Goal: Book appointment/travel/reservation

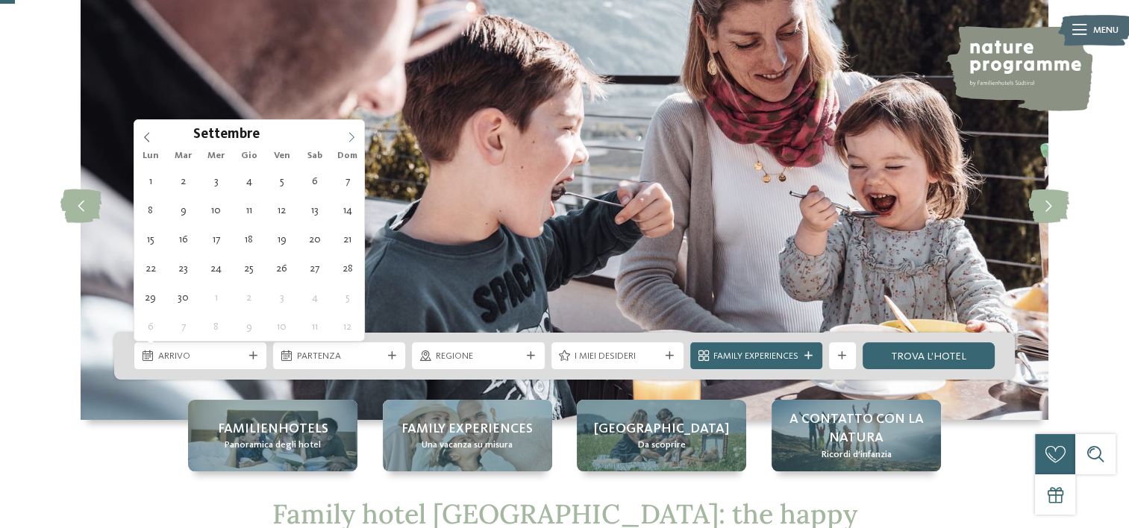
click at [347, 134] on icon at bounding box center [351, 137] width 10 height 10
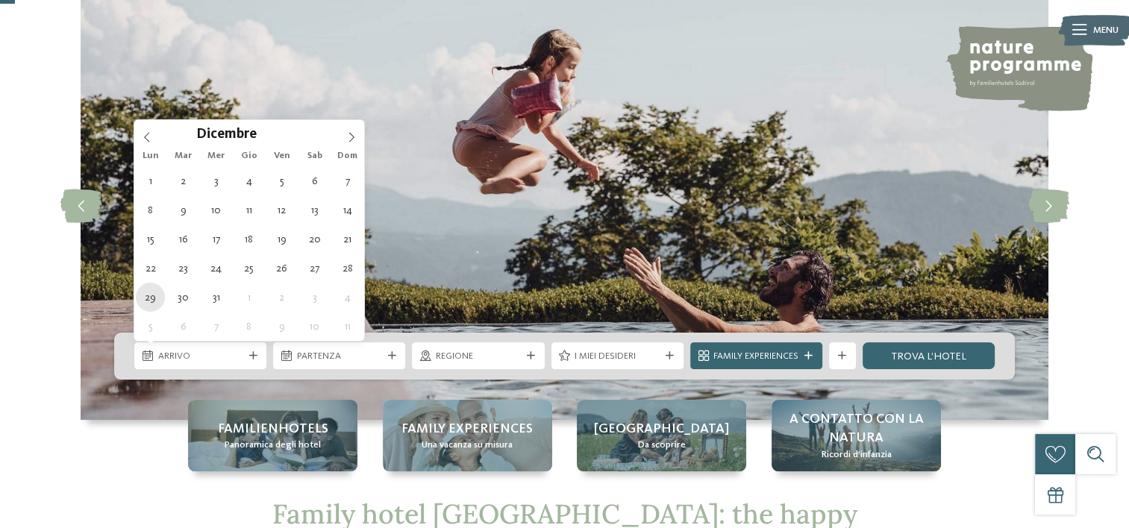
type div "29.12.2025"
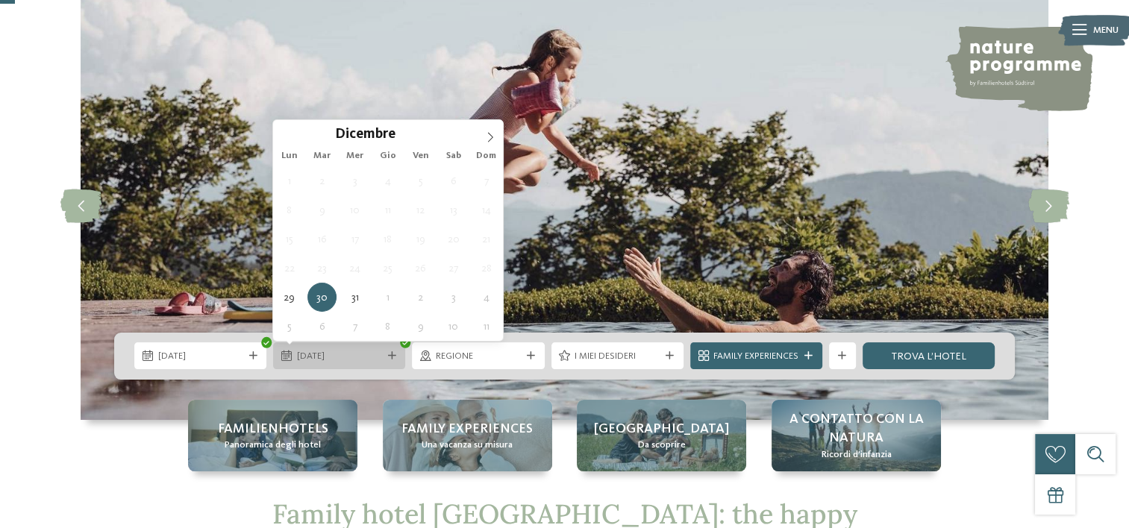
click at [341, 356] on span "30.12.2025" at bounding box center [339, 356] width 85 height 13
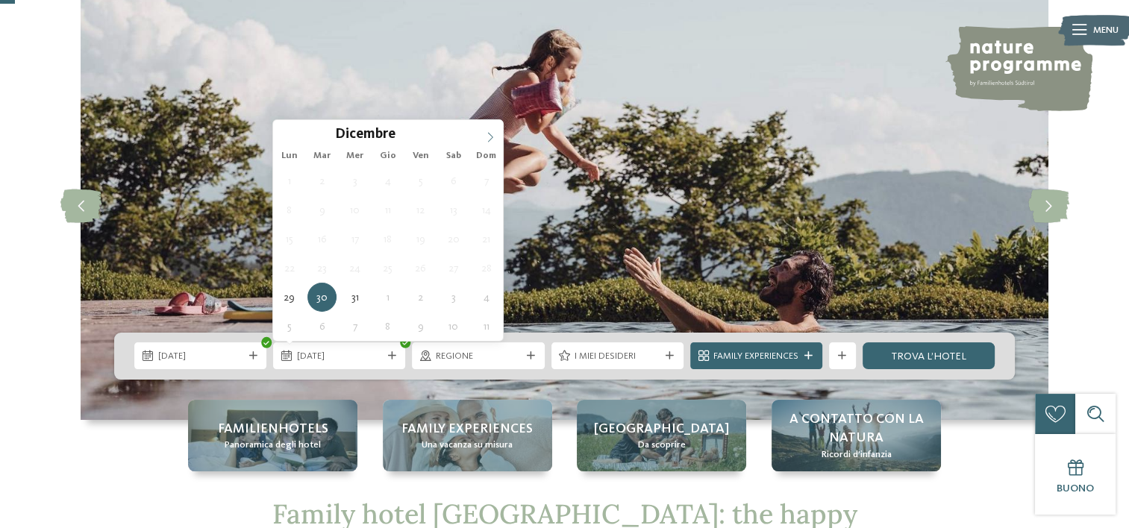
type input "****"
click at [492, 130] on span at bounding box center [490, 132] width 25 height 25
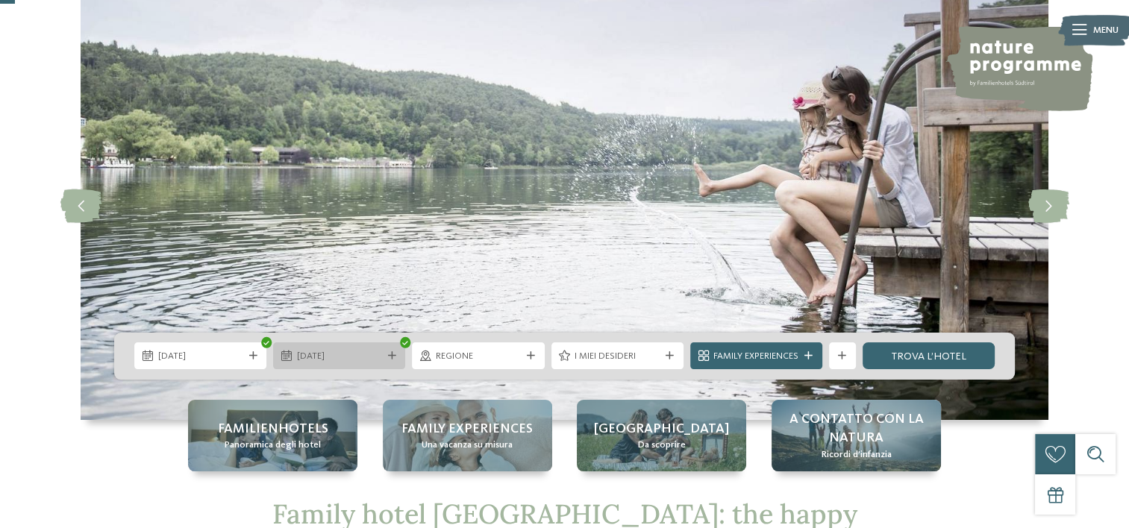
click at [367, 358] on span "03.01.2026" at bounding box center [339, 356] width 85 height 13
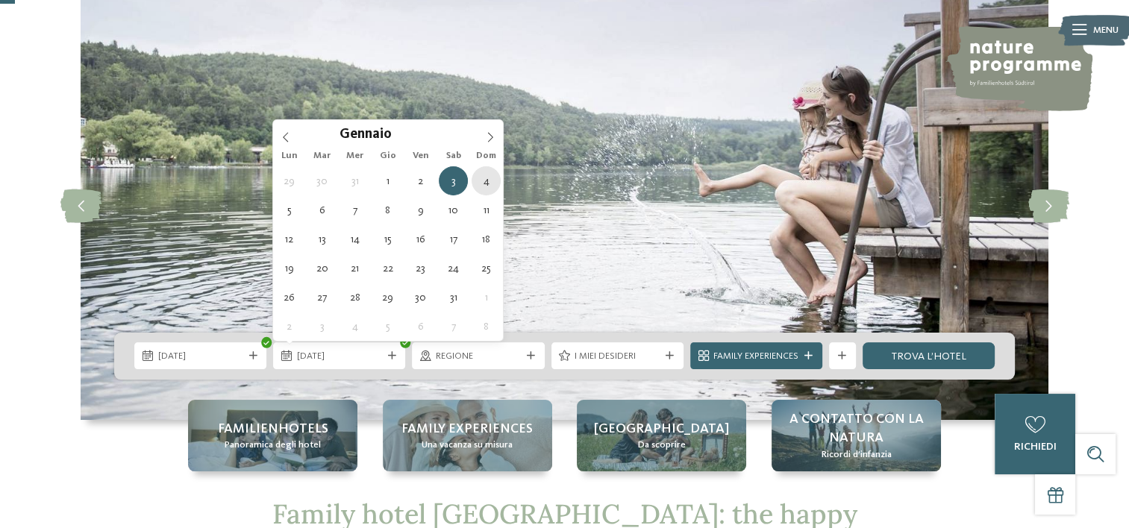
type div "04.01.2026"
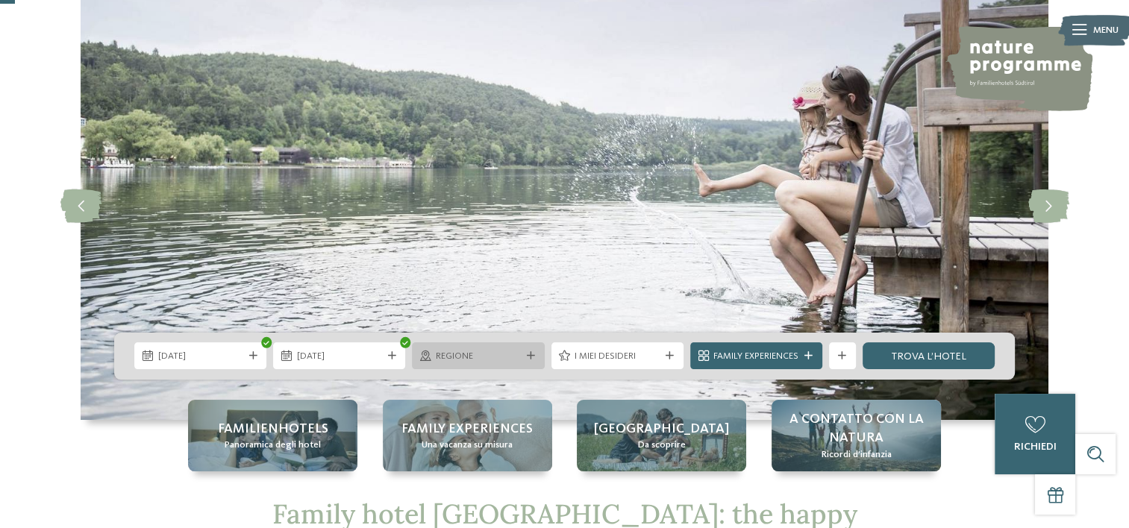
click at [476, 359] on span "Regione" at bounding box center [478, 356] width 85 height 13
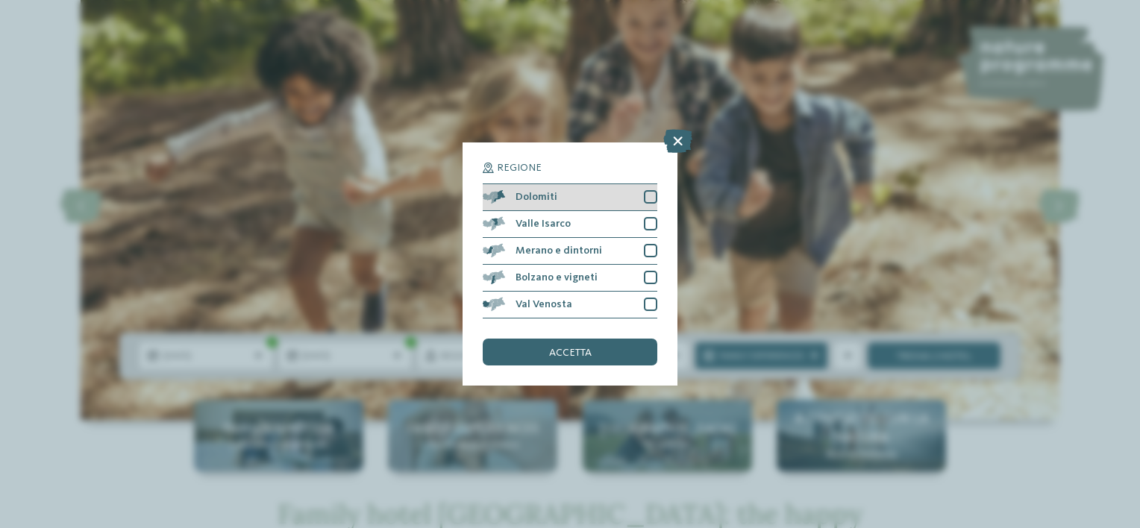
click at [648, 199] on div at bounding box center [650, 196] width 13 height 13
click at [646, 223] on div at bounding box center [650, 223] width 13 height 13
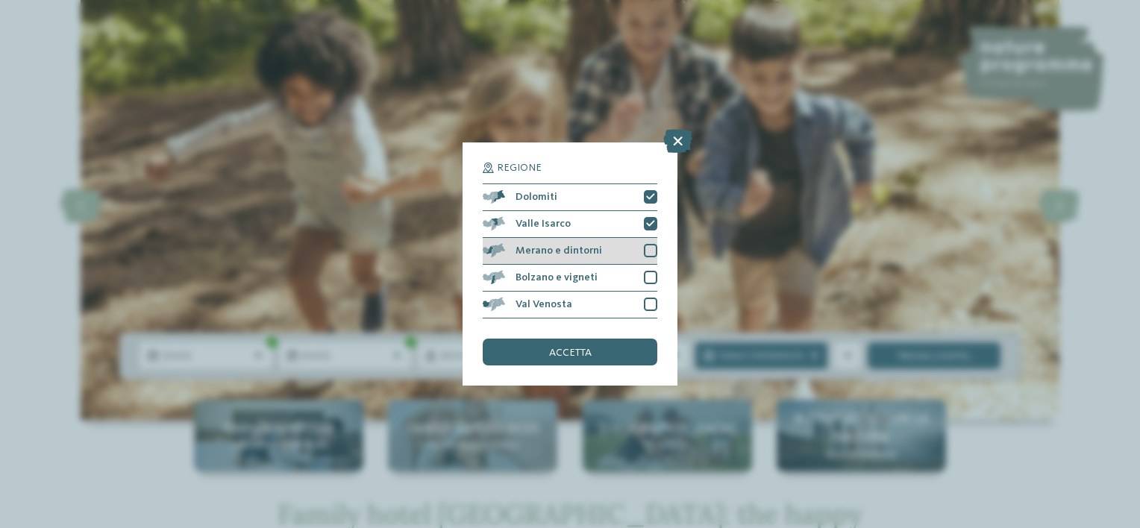
click at [648, 249] on div at bounding box center [650, 250] width 13 height 13
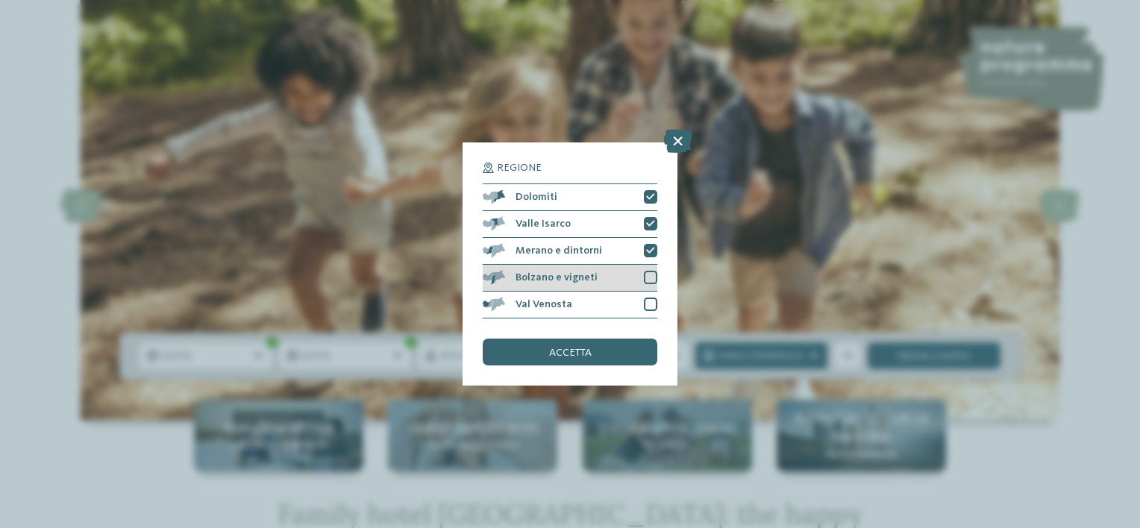
click at [648, 275] on div at bounding box center [650, 277] width 13 height 13
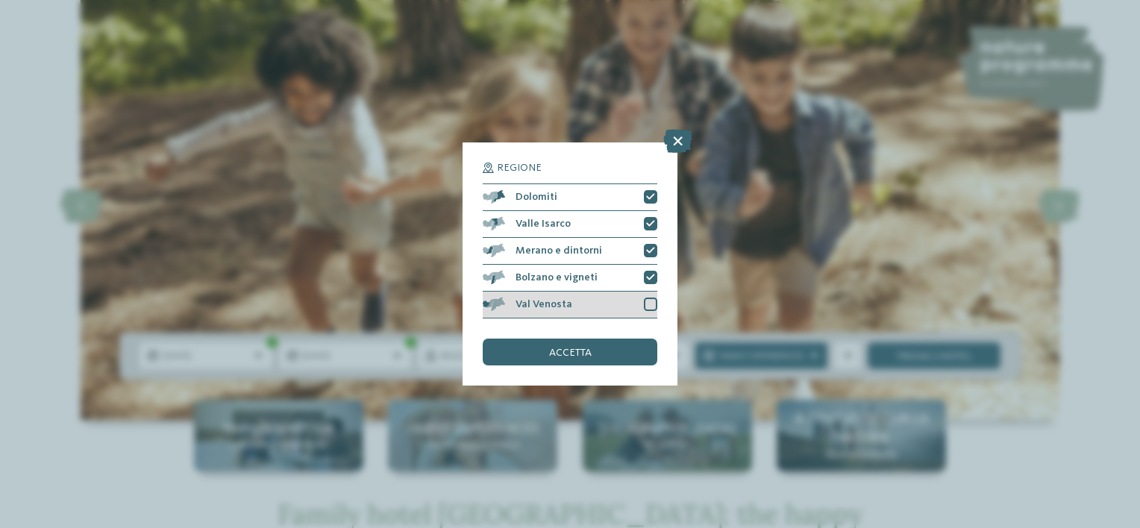
click at [649, 304] on div at bounding box center [650, 304] width 13 height 13
click at [627, 346] on div "accetta" at bounding box center [570, 352] width 175 height 27
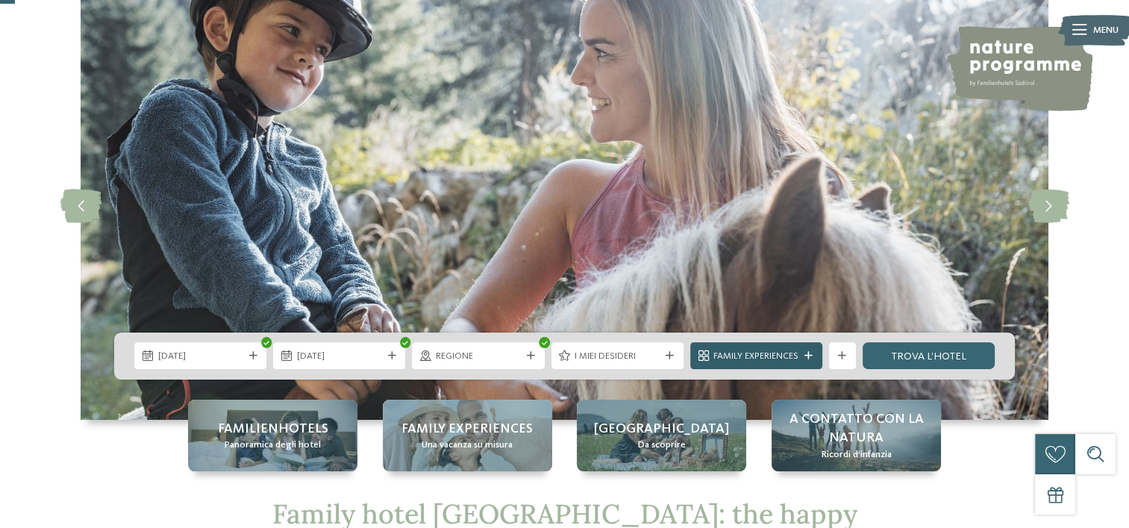
click at [805, 357] on icon at bounding box center [808, 356] width 8 height 8
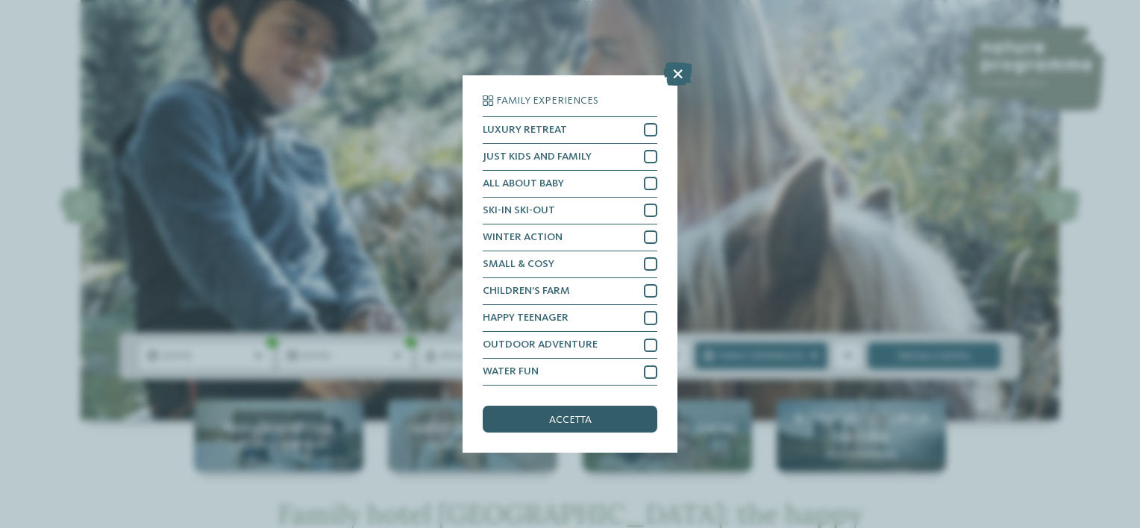
click at [597, 419] on div "accetta" at bounding box center [570, 419] width 175 height 27
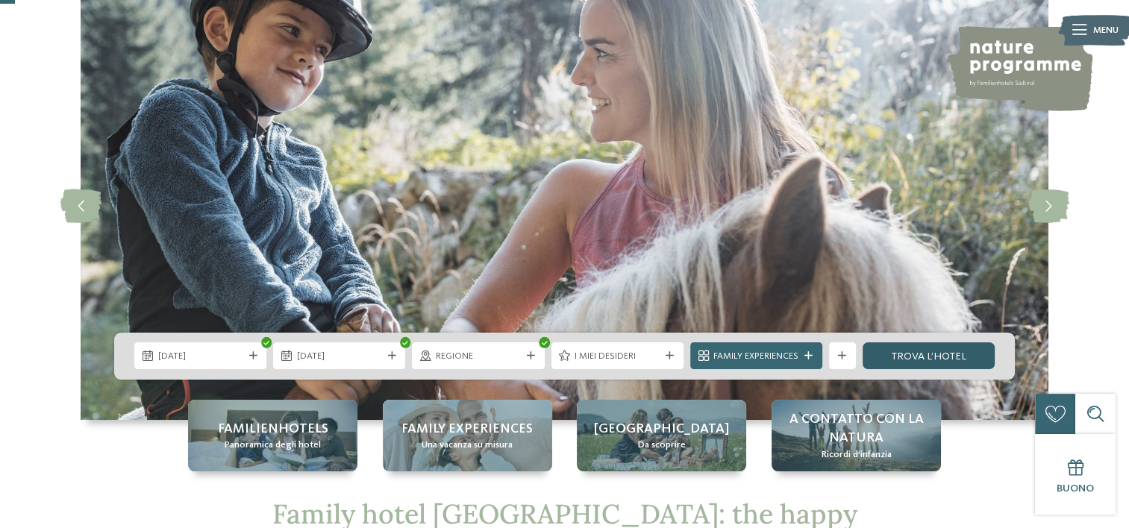
click at [888, 351] on link "trova l’hotel" at bounding box center [929, 356] width 132 height 27
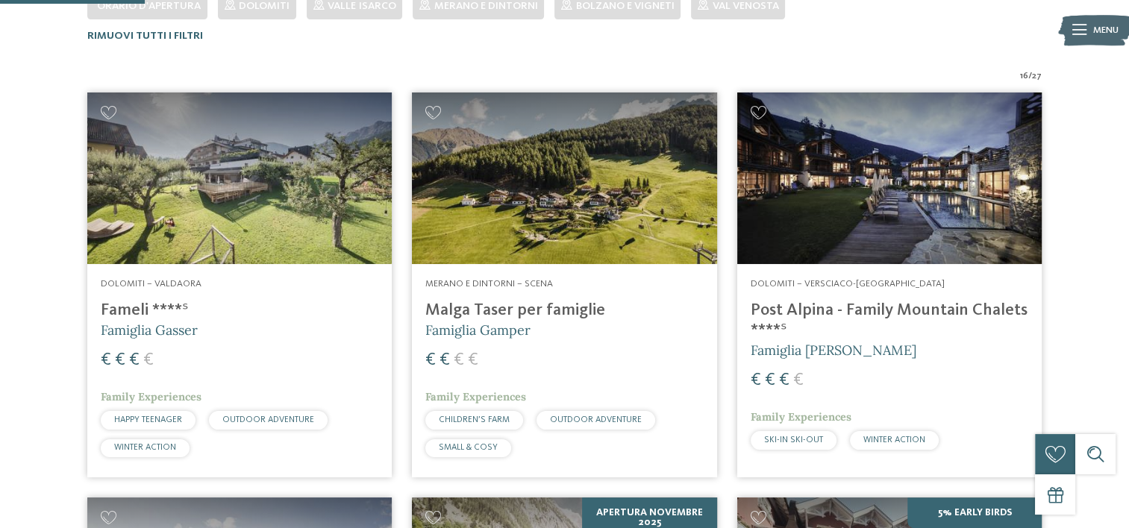
click at [572, 304] on h4 "Malga Taser per famiglie" at bounding box center [564, 311] width 278 height 20
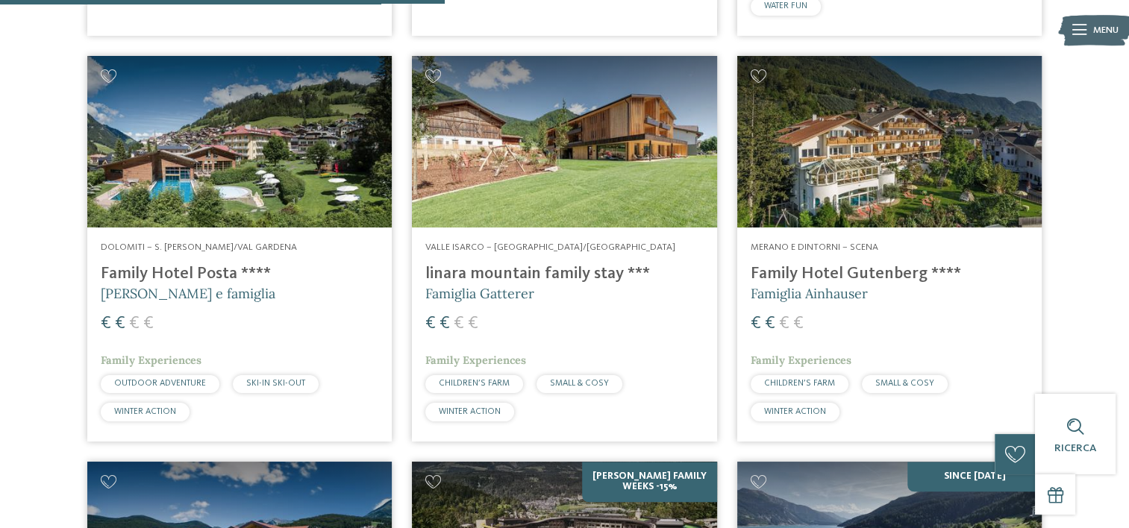
scroll to position [1402, 0]
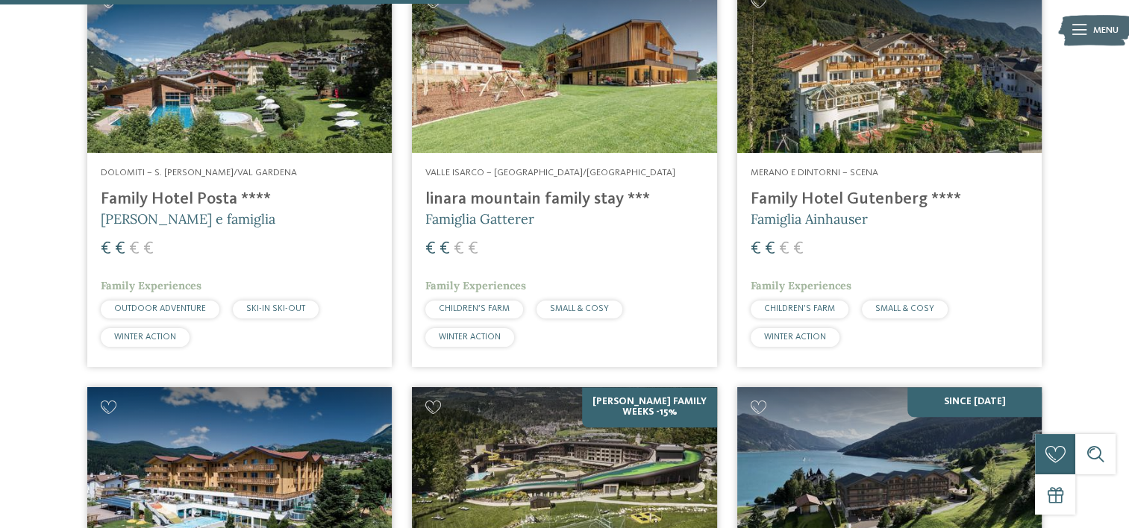
click at [474, 197] on h4 "linara mountain family stay ***" at bounding box center [564, 200] width 278 height 20
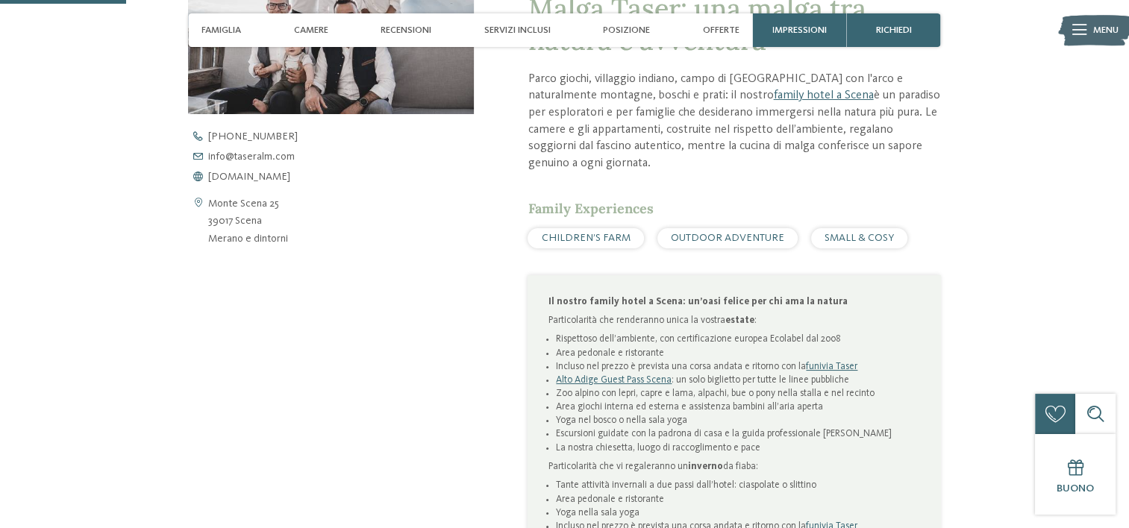
scroll to position [746, 0]
